Goal: Task Accomplishment & Management: Use online tool/utility

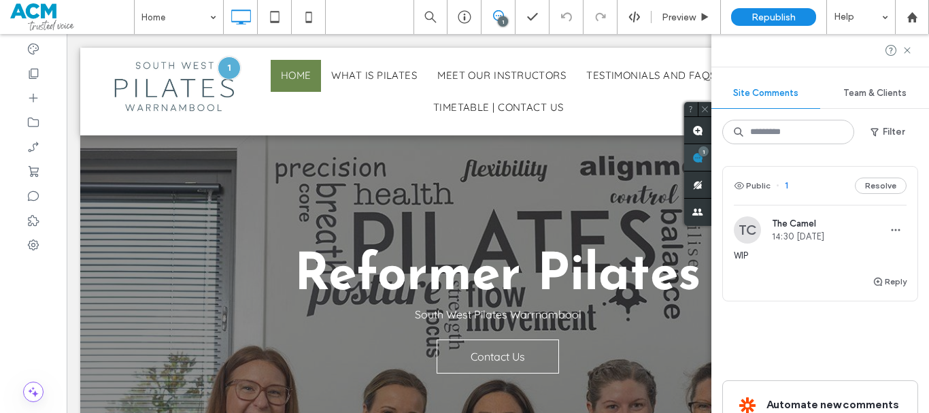
click at [917, 154] on div "Site Comments Team & Clients Filter Public 1 Resolve TC The Camel 14:30 Aug 14 …" at bounding box center [821, 223] width 218 height 379
click at [891, 189] on button "Resolve" at bounding box center [881, 186] width 52 height 16
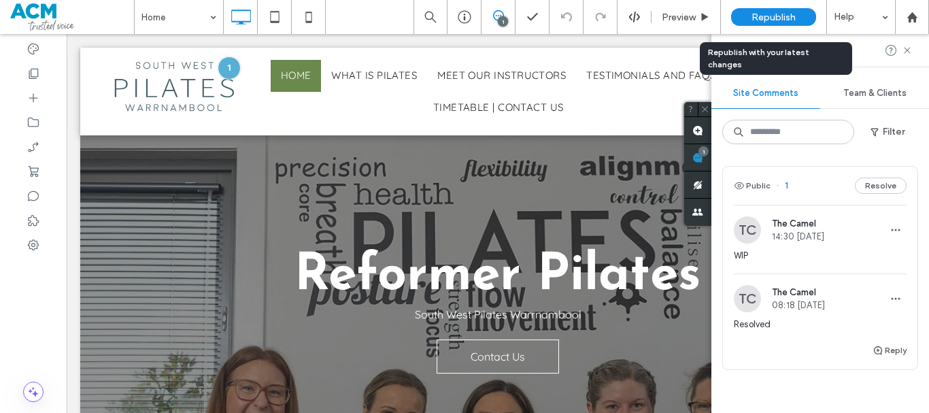
click at [770, 21] on span "Republish" at bounding box center [774, 18] width 44 height 12
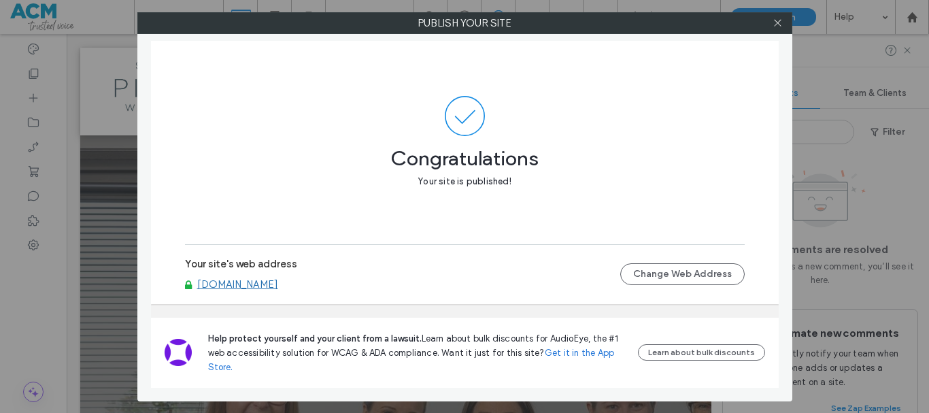
click at [278, 286] on link "www.southwestpilateswarrnambool.com.au" at bounding box center [237, 284] width 81 height 12
